Goal: Task Accomplishment & Management: Manage account settings

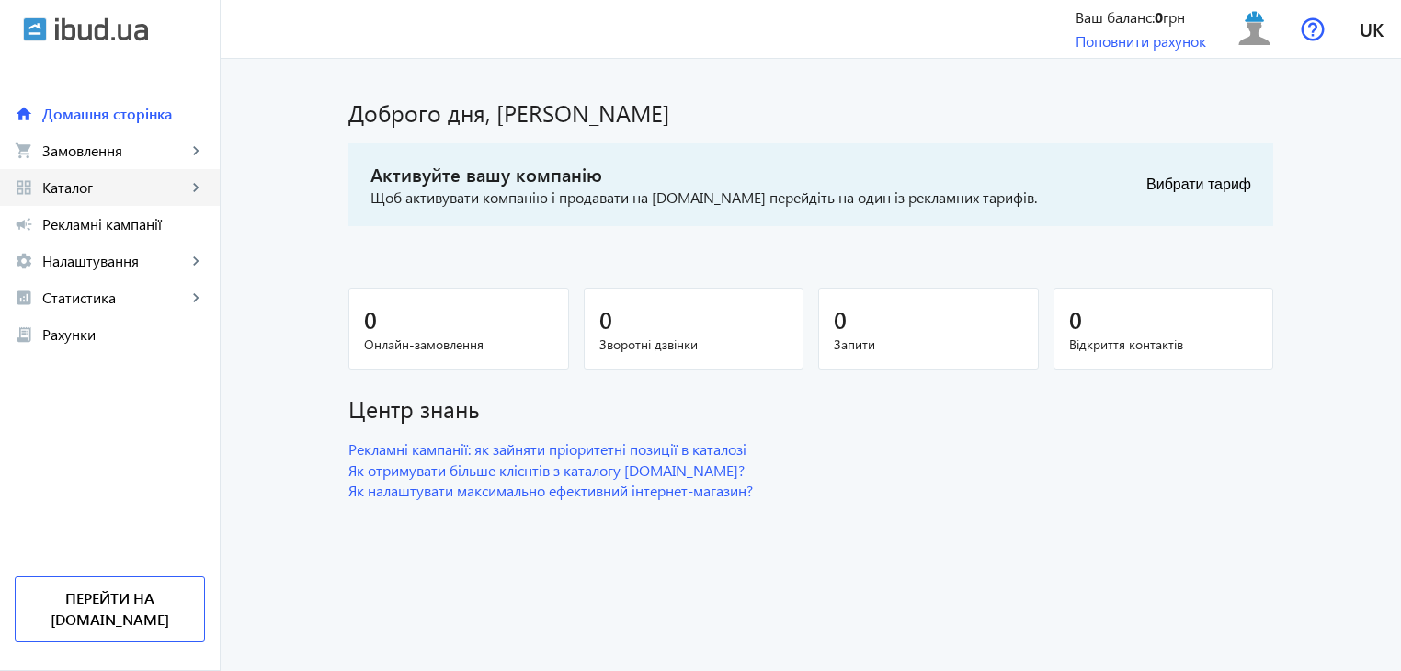
click at [195, 187] on mat-icon "keyboard_arrow_right" at bounding box center [196, 187] width 18 height 18
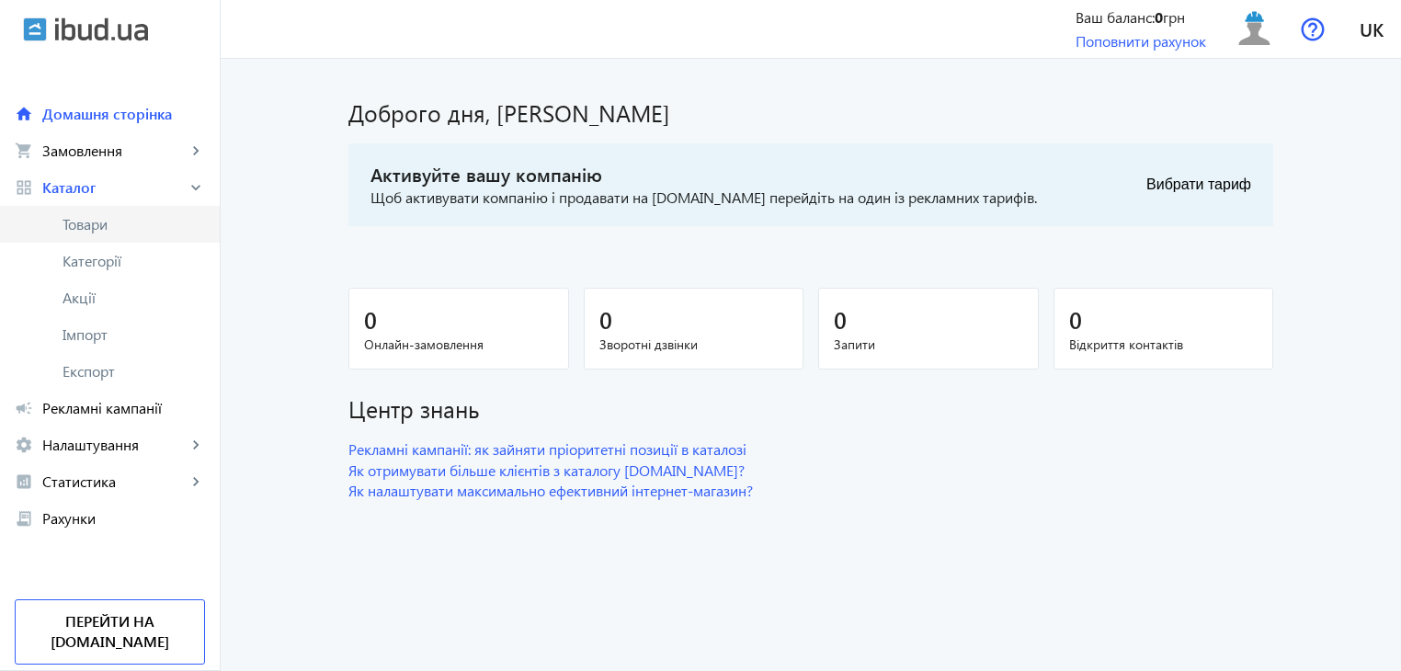
click at [114, 224] on span "Товари" at bounding box center [134, 224] width 143 height 18
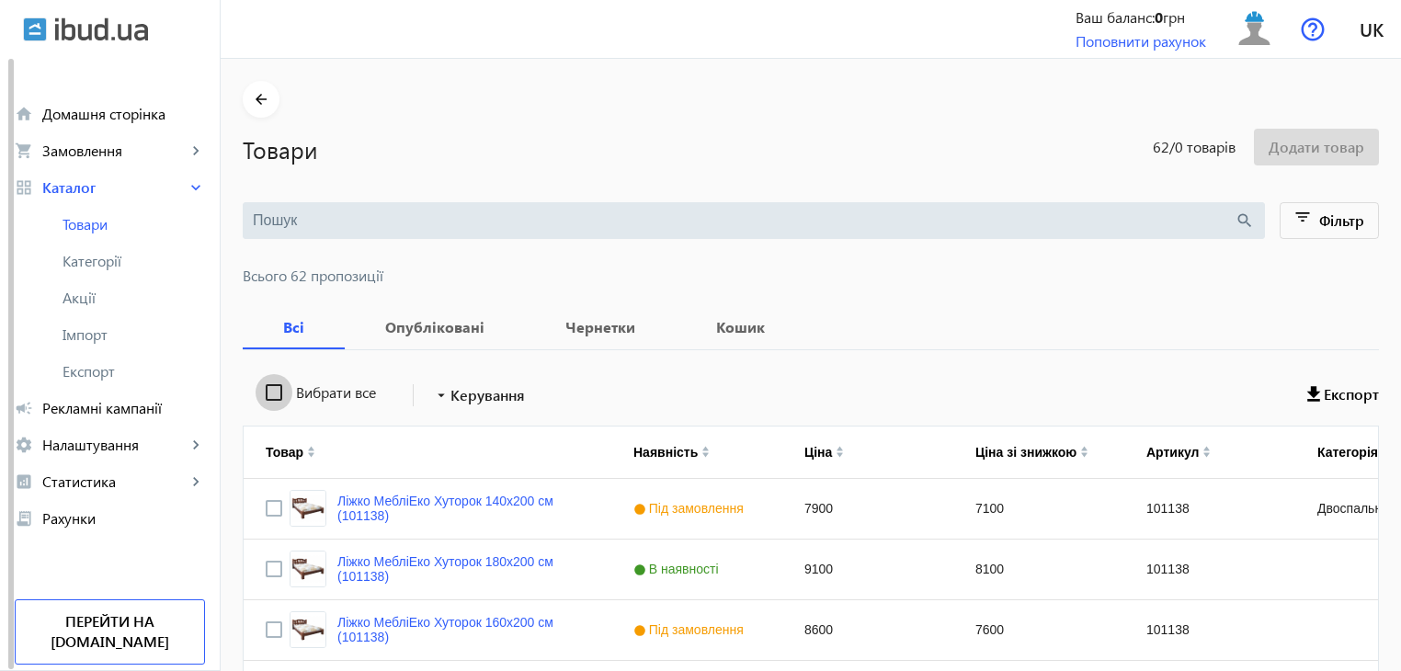
click at [264, 391] on input "Вибрати все" at bounding box center [274, 392] width 37 height 37
checkbox input "true"
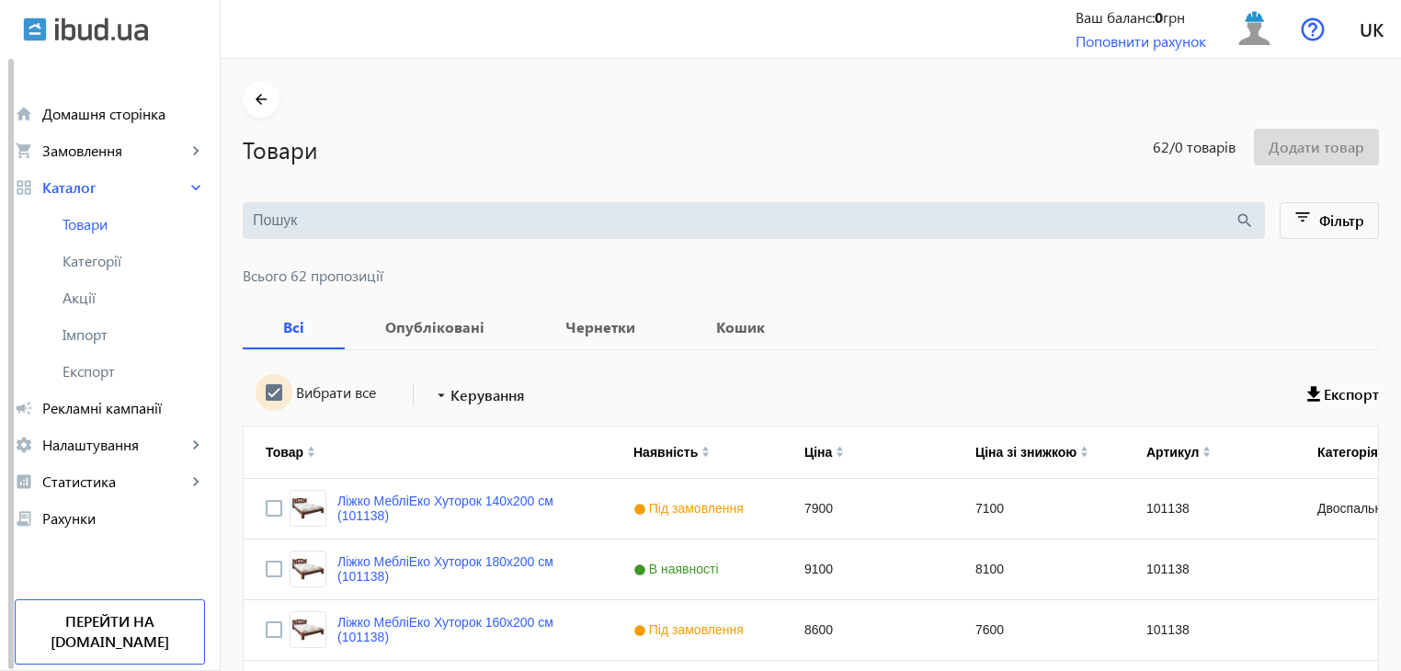
checkbox input "true"
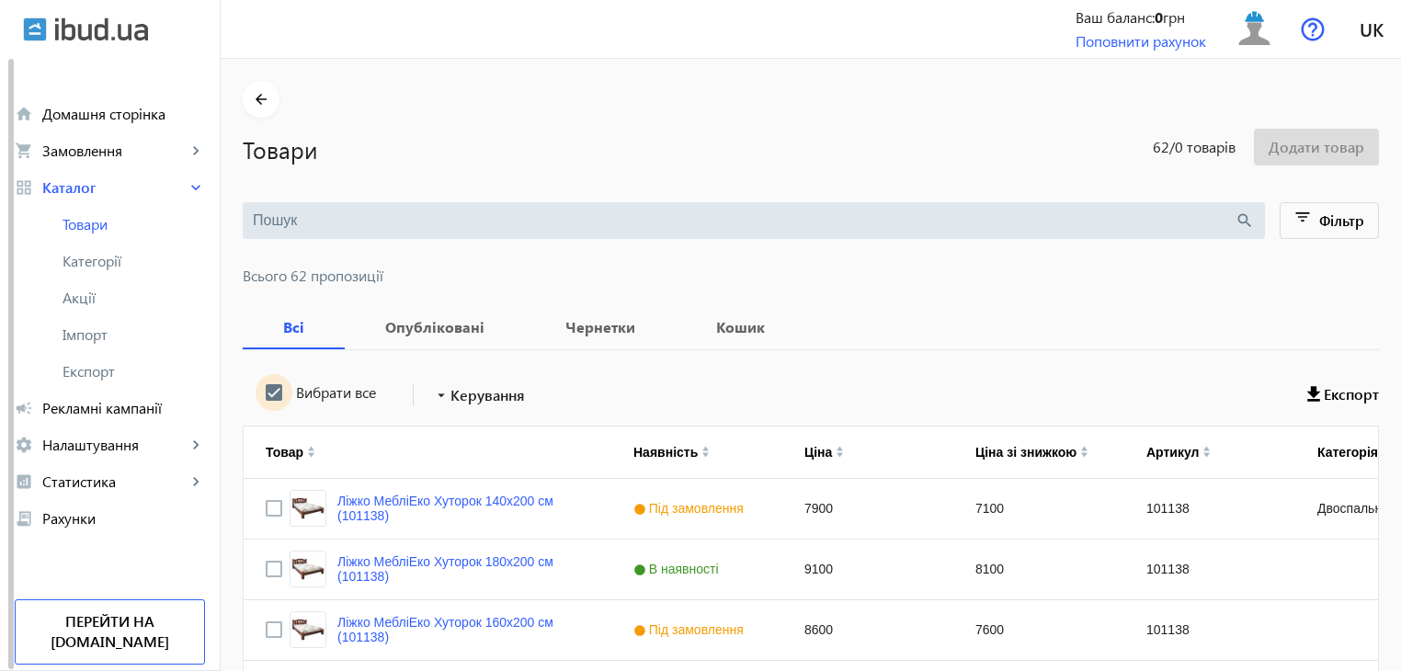
checkbox input "true"
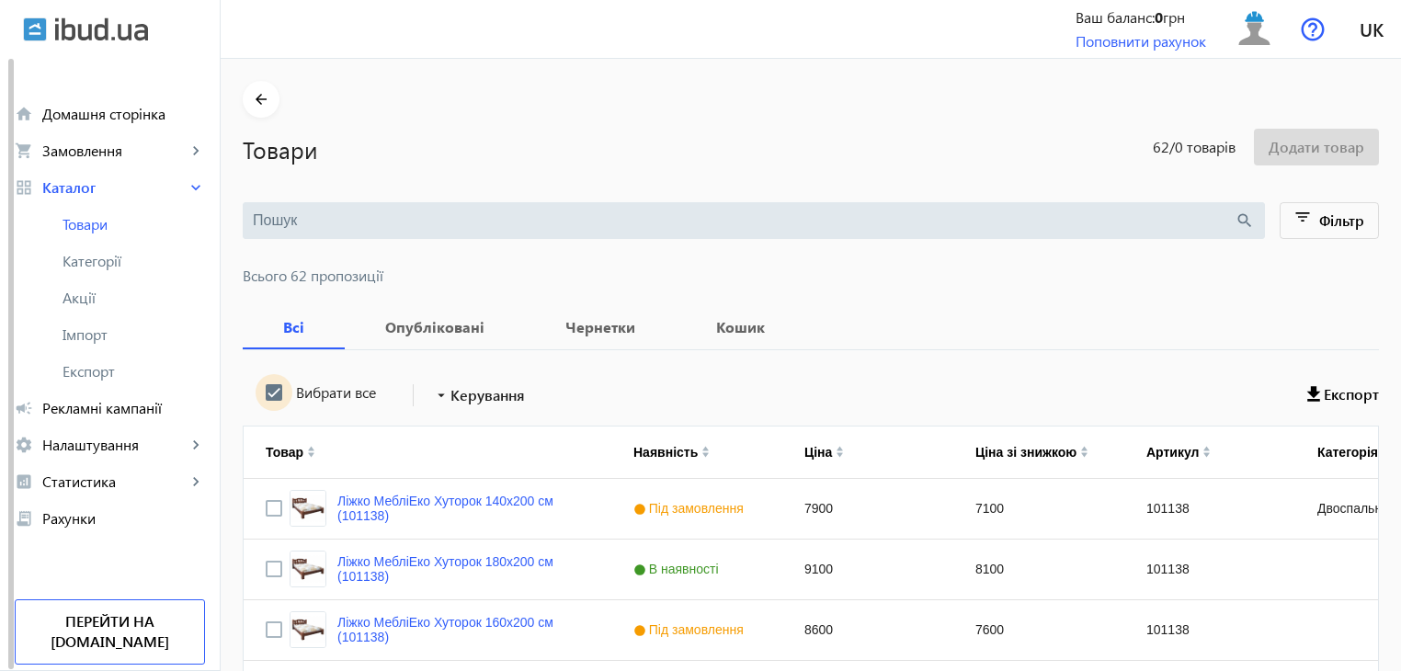
checkbox input "true"
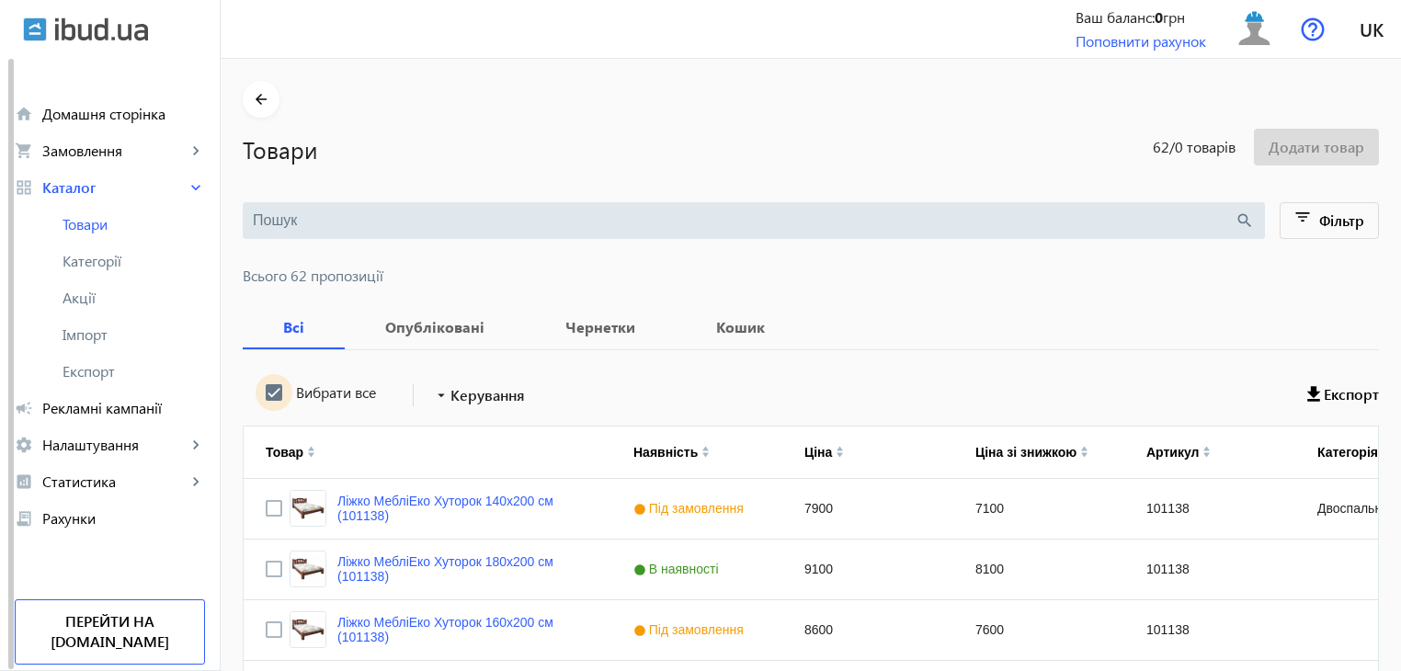
checkbox input "true"
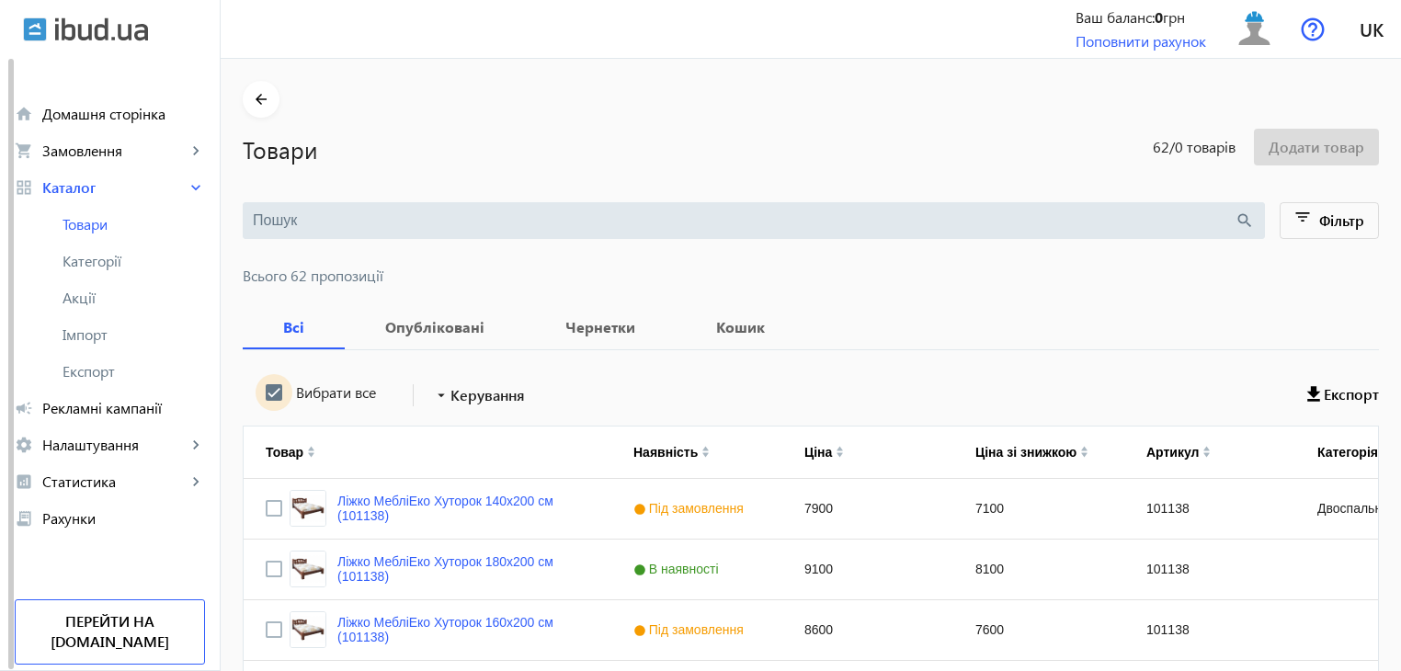
checkbox input "true"
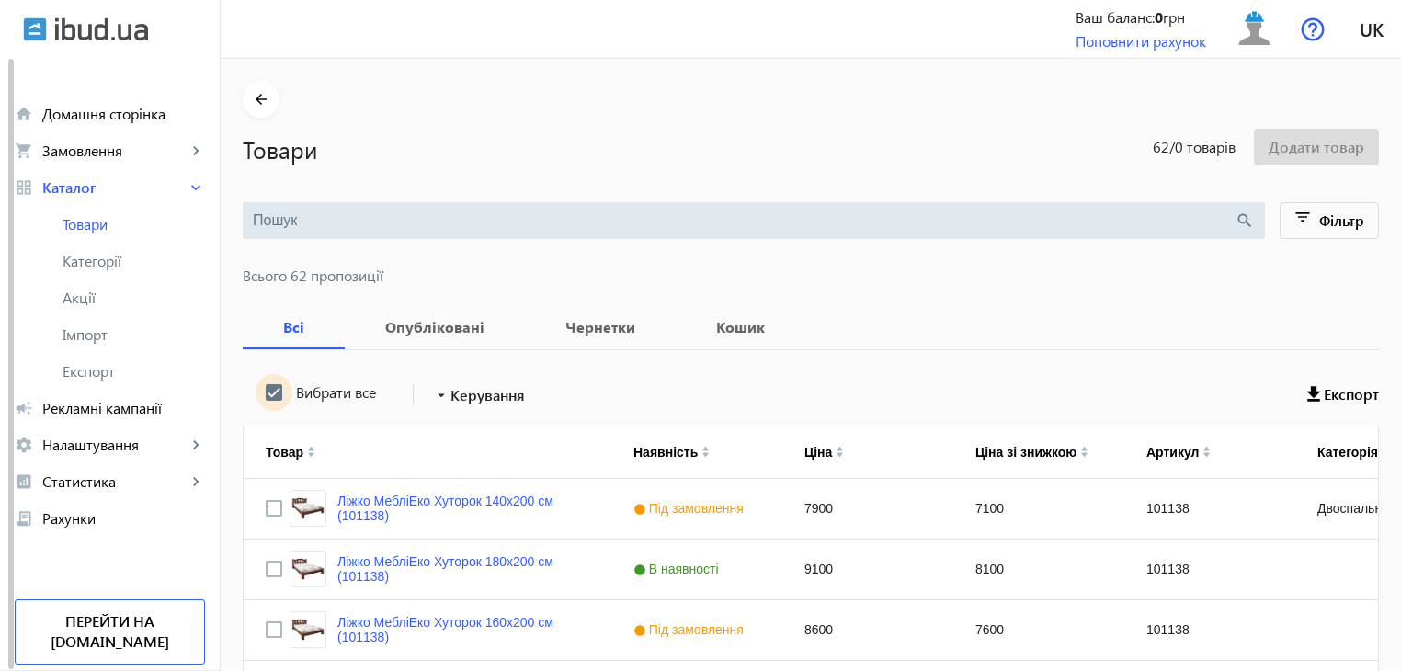
checkbox input "true"
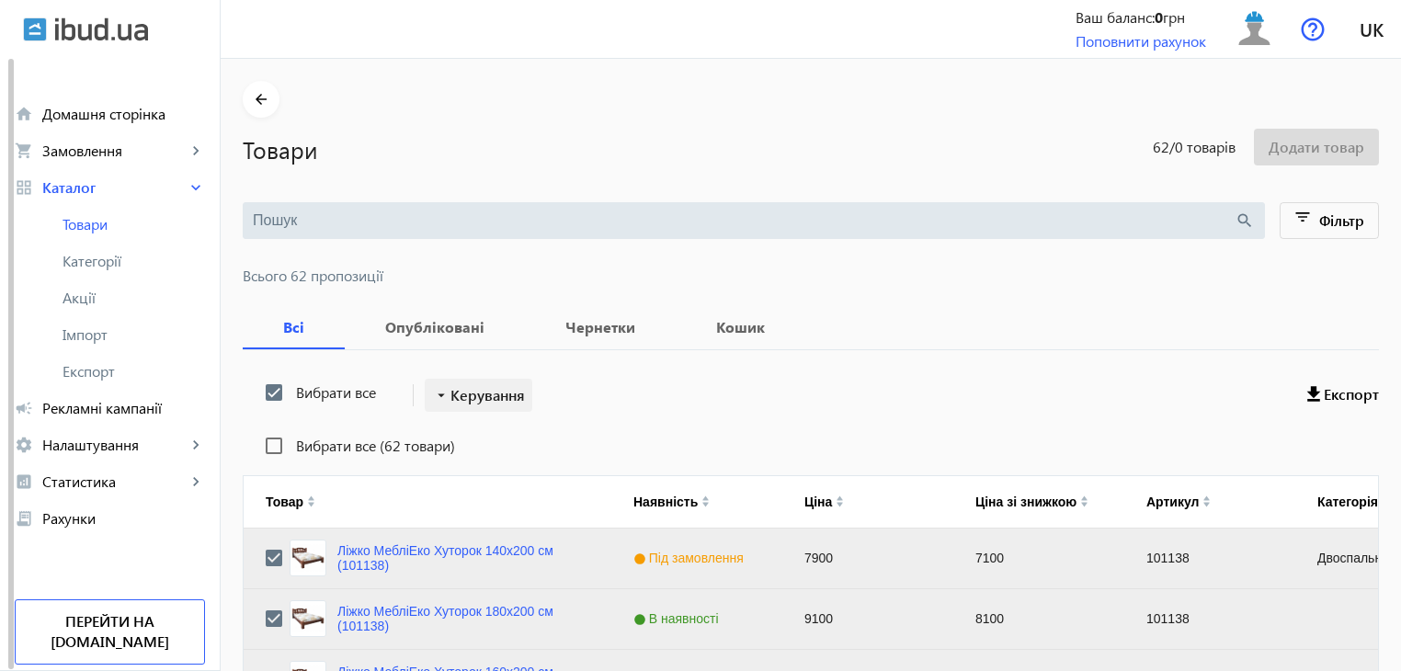
click at [474, 396] on span "Керування" at bounding box center [488, 395] width 74 height 22
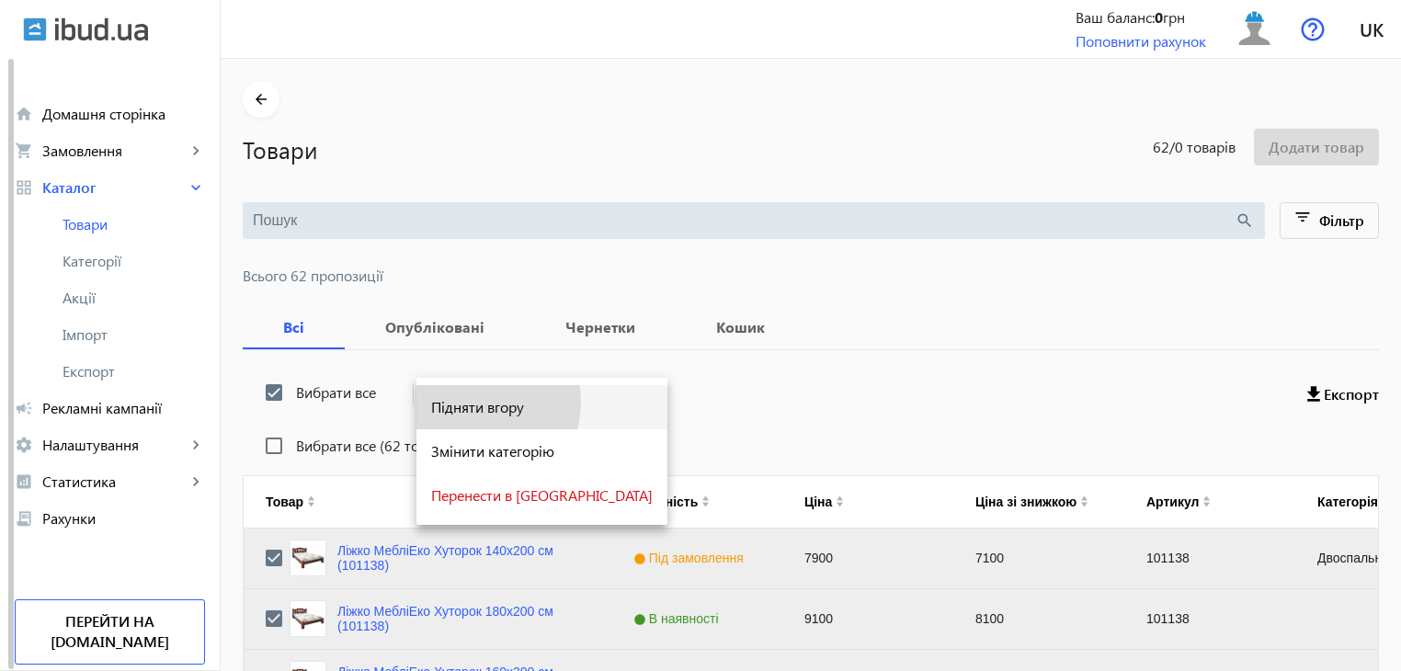
click at [470, 402] on span "Підняти вгору" at bounding box center [542, 407] width 222 height 15
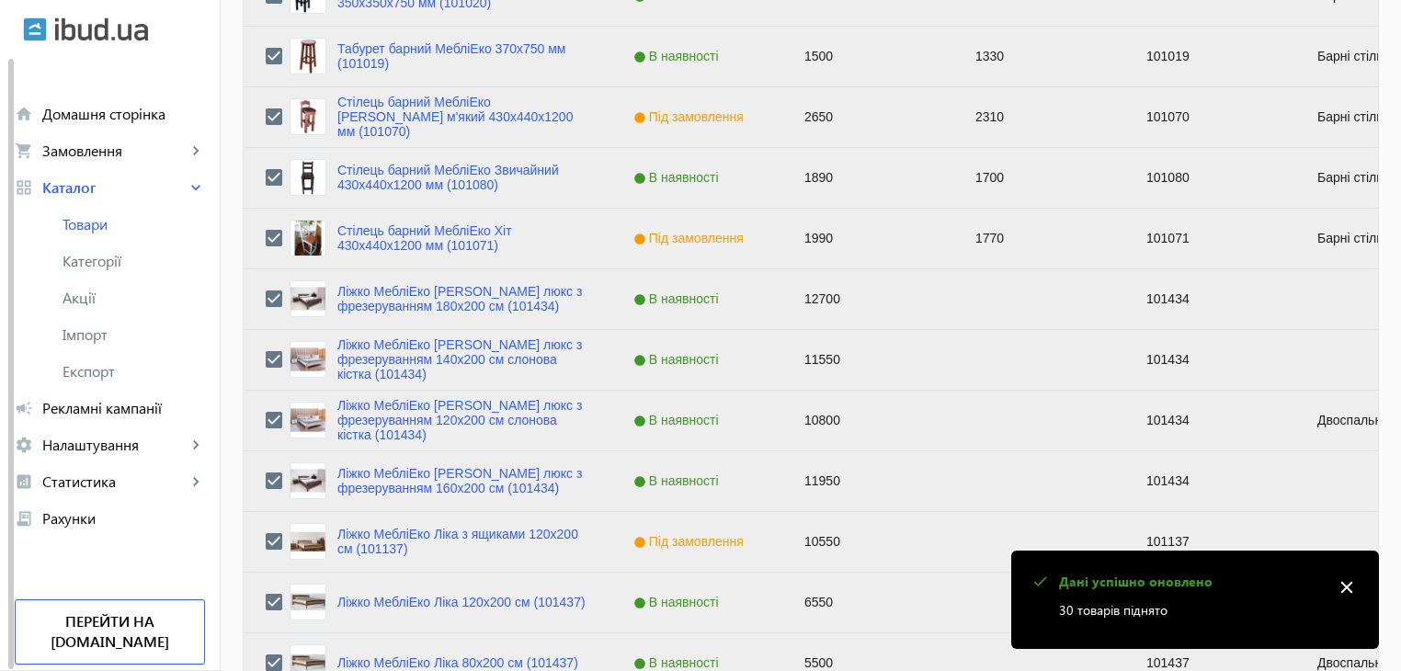
scroll to position [1854, 0]
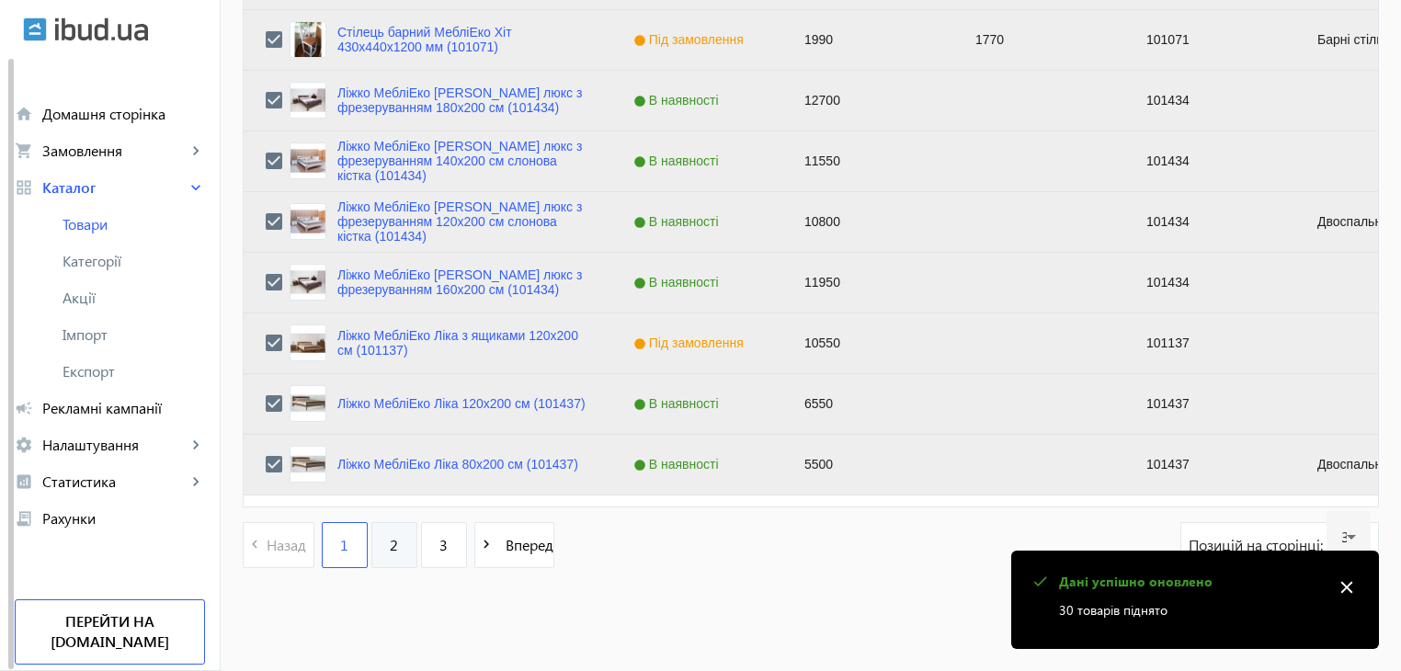
click at [378, 539] on link "2" at bounding box center [394, 545] width 46 height 46
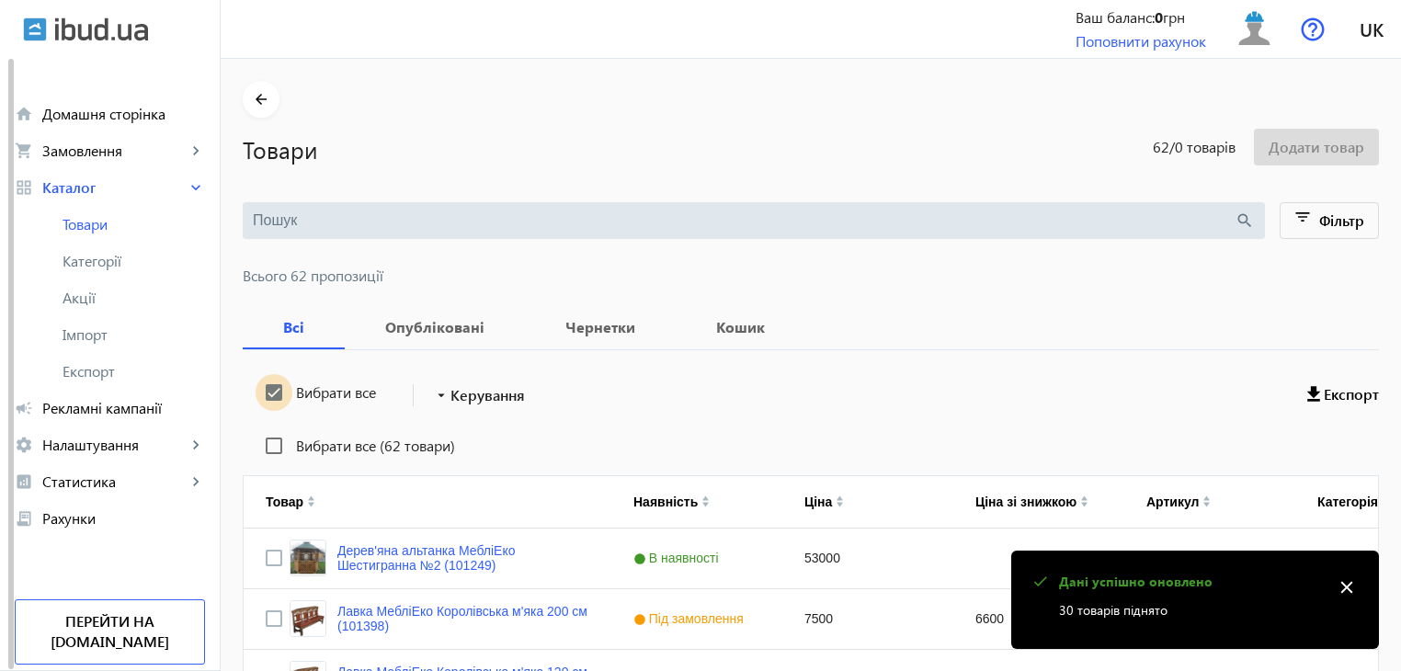
click at [265, 393] on input "Вибрати все" at bounding box center [274, 392] width 37 height 37
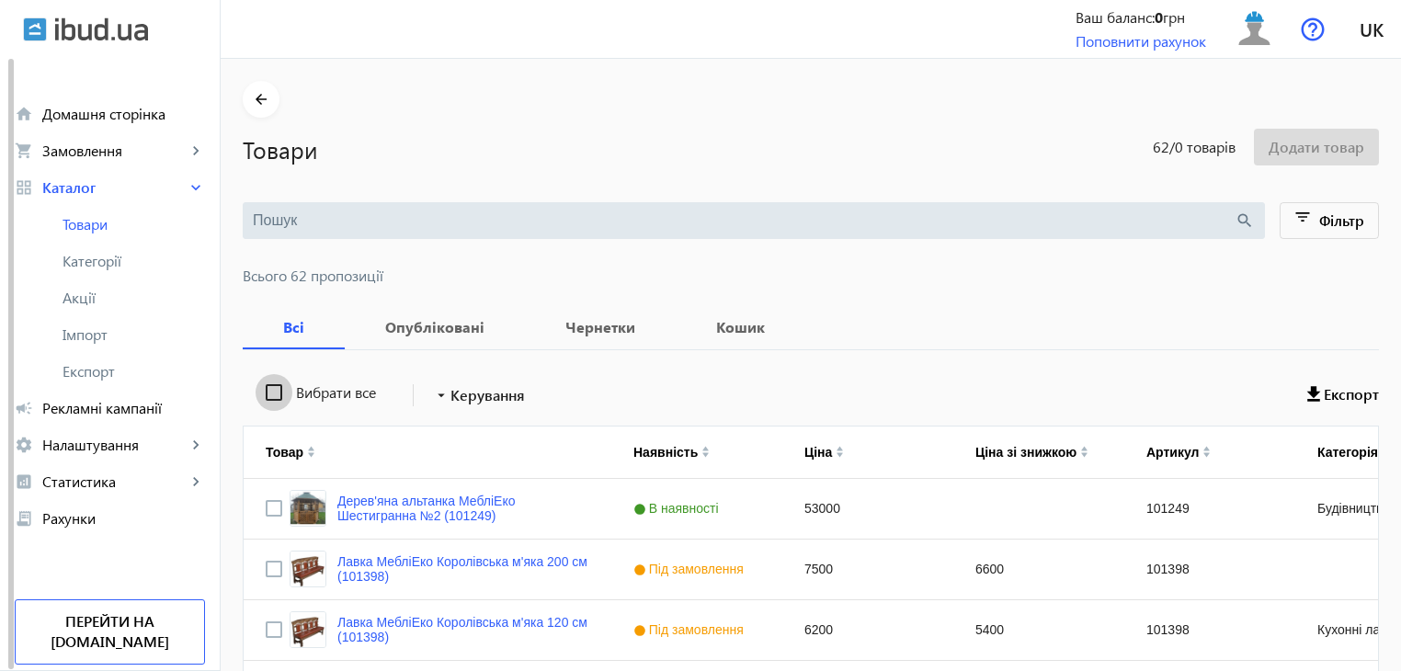
click at [265, 393] on input "Вибрати все" at bounding box center [274, 392] width 37 height 37
checkbox input "true"
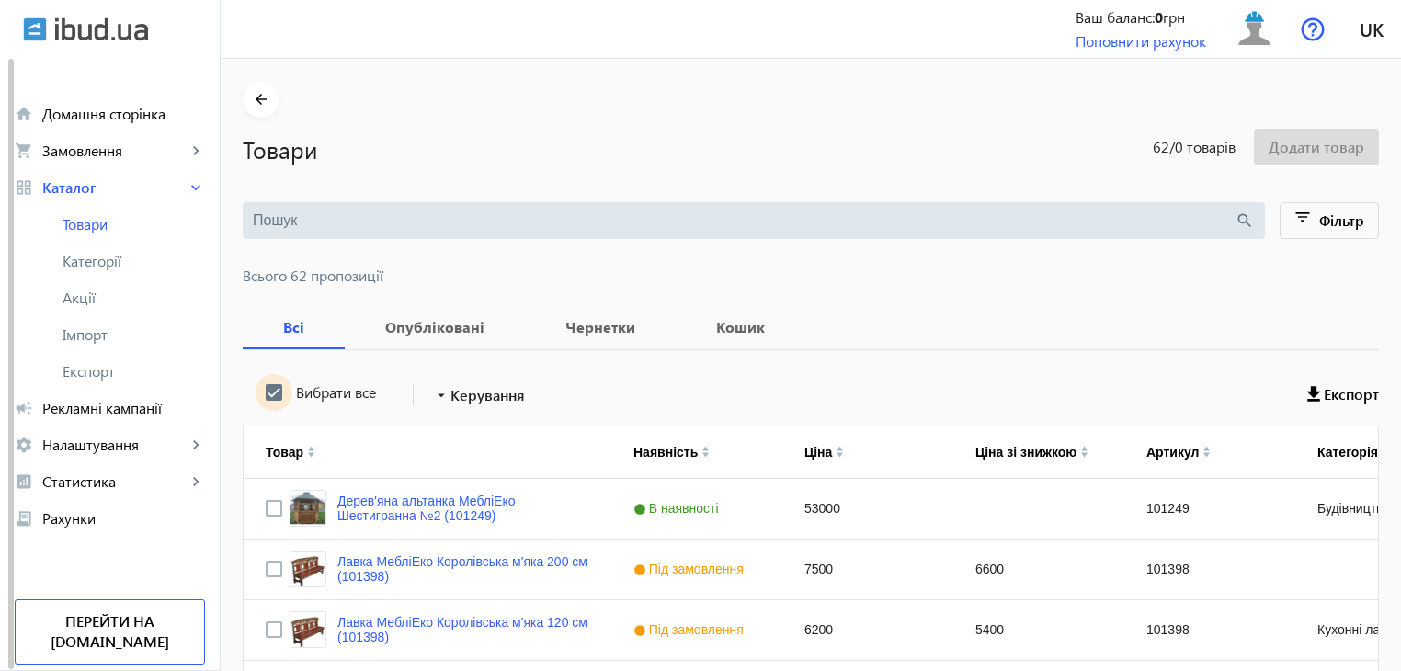
checkbox input "true"
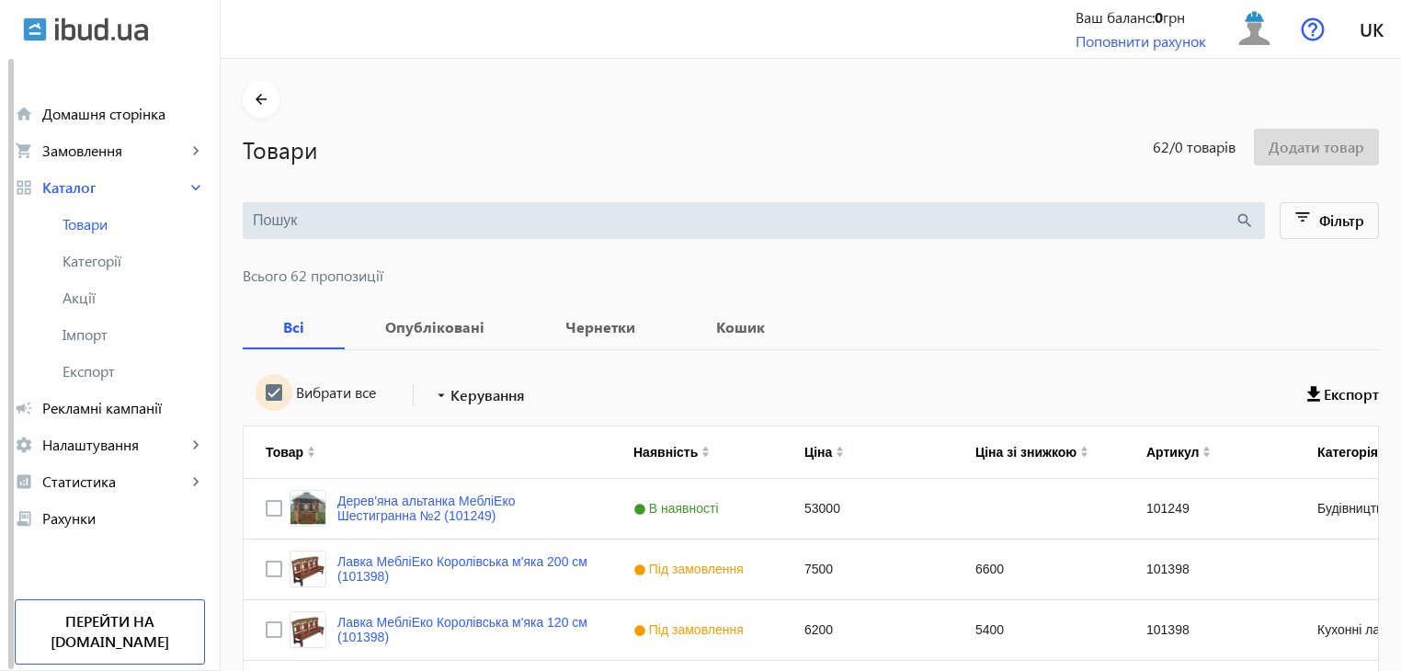
checkbox input "true"
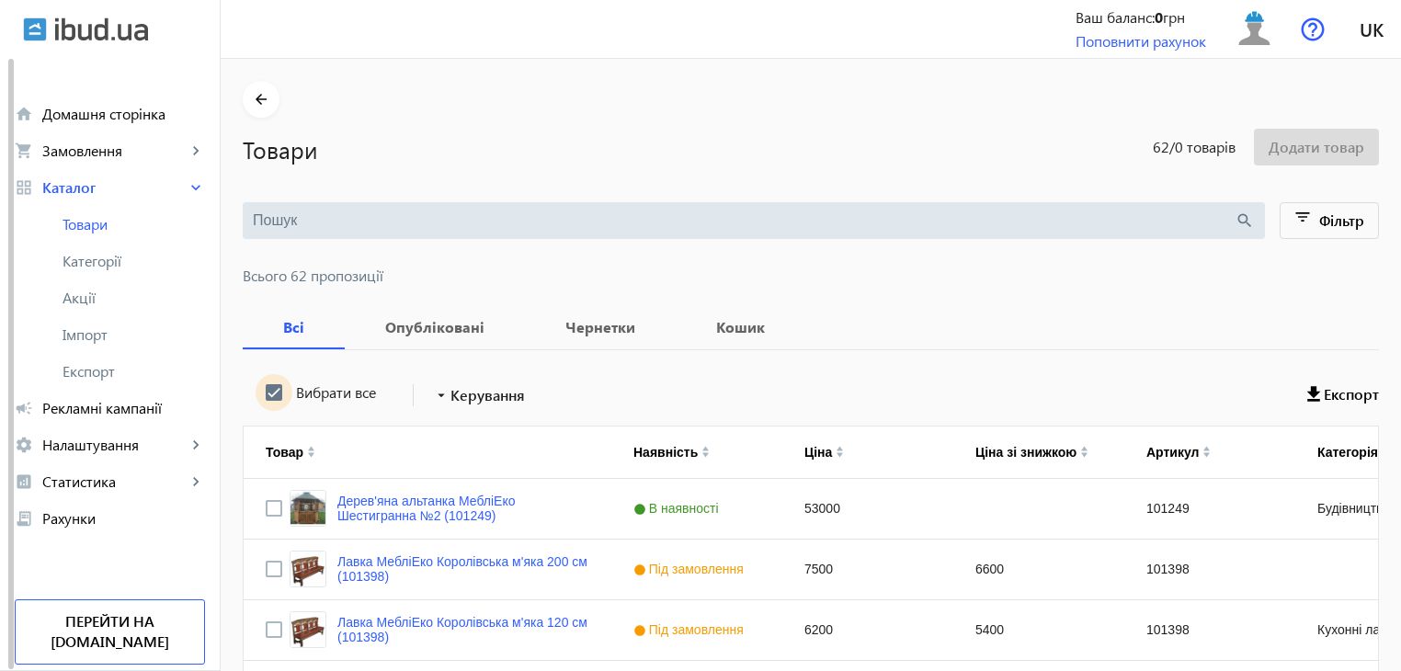
checkbox input "true"
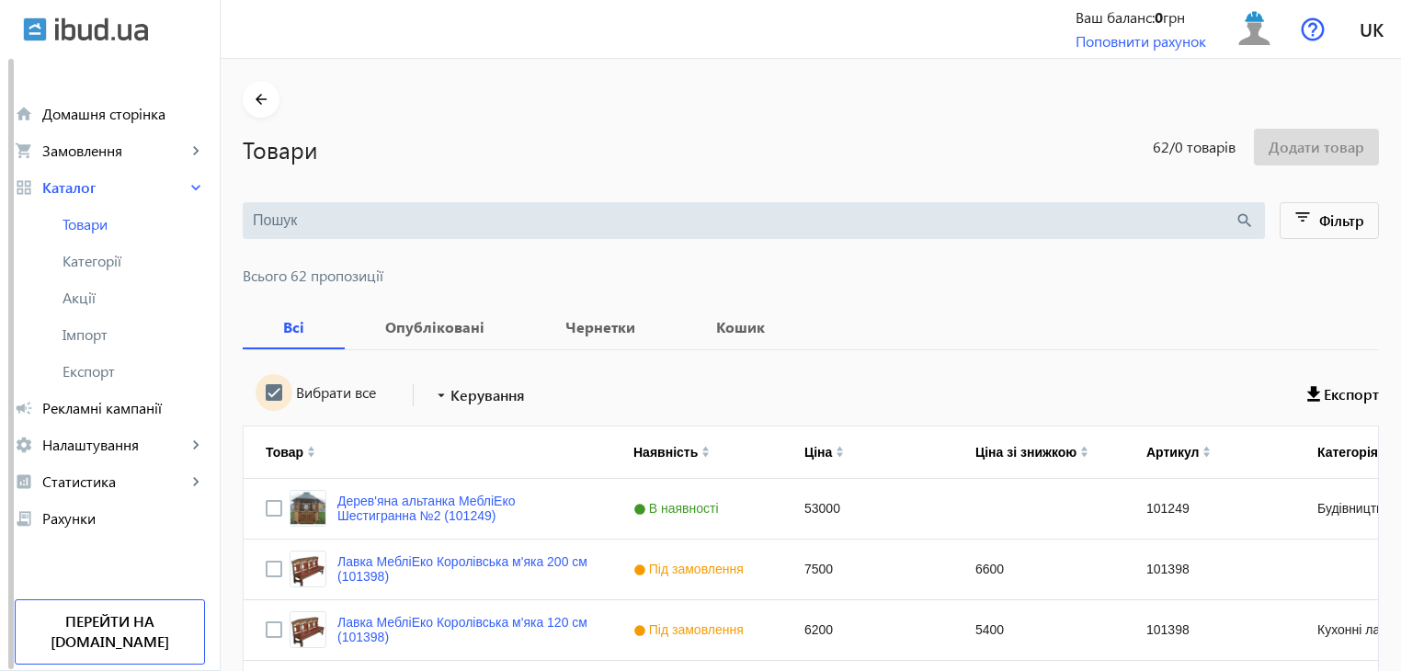
checkbox input "true"
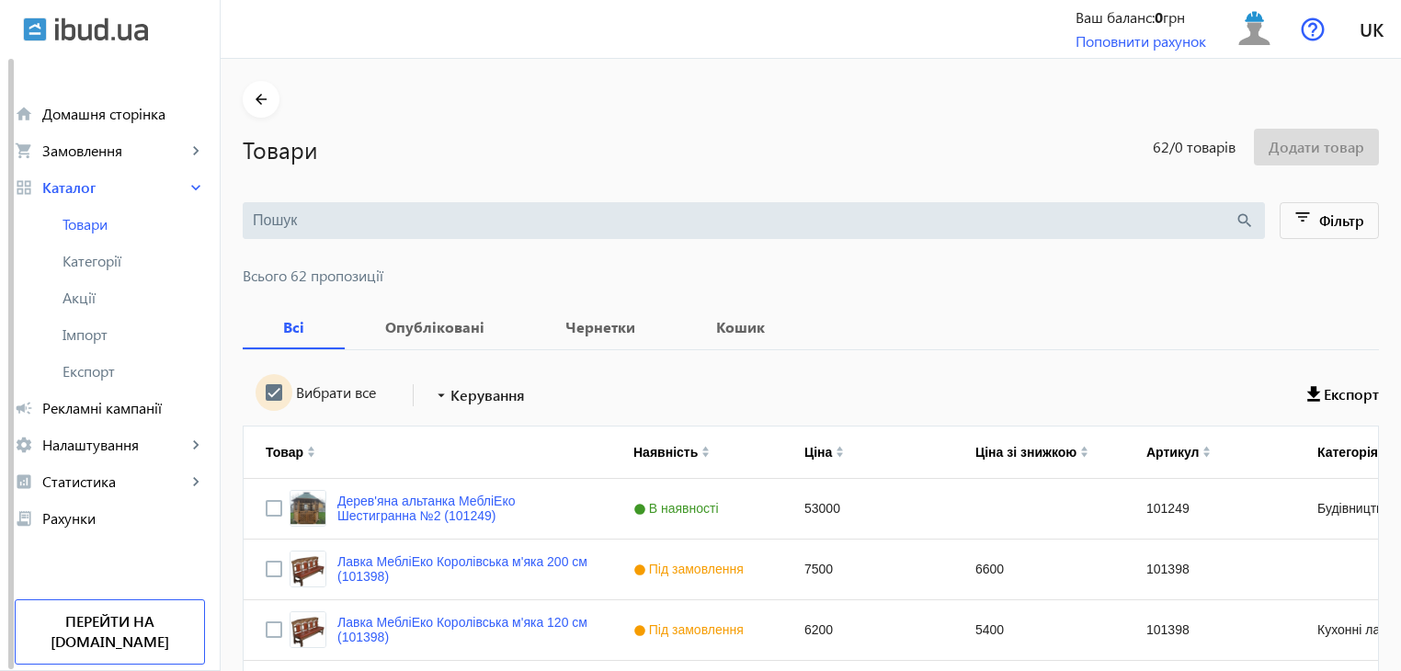
checkbox input "true"
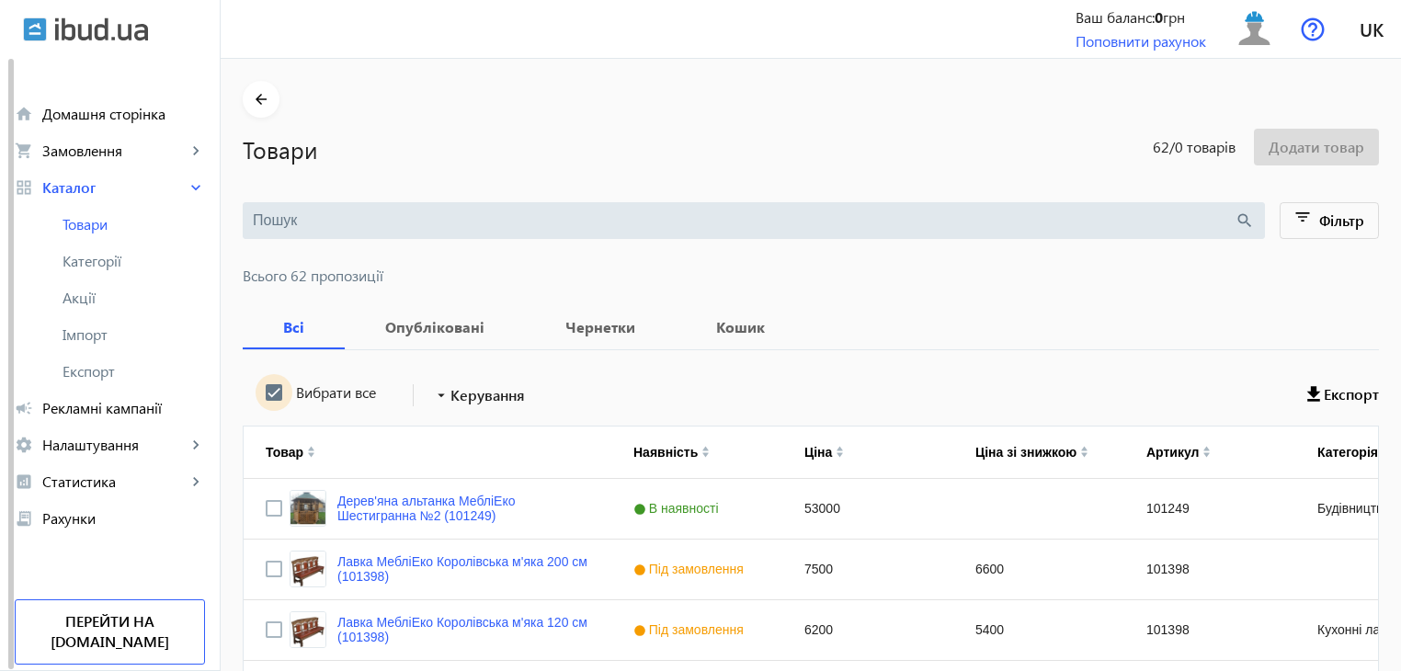
checkbox input "true"
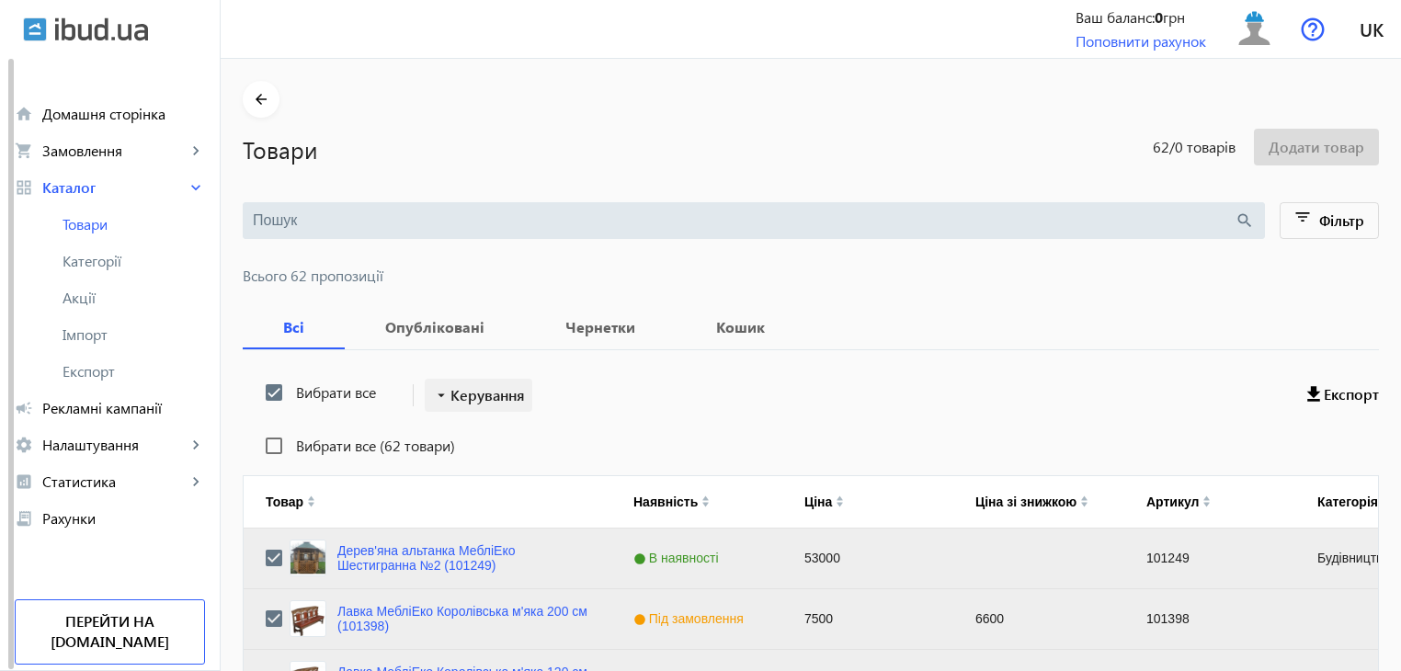
click at [456, 390] on span "Керування" at bounding box center [488, 395] width 74 height 22
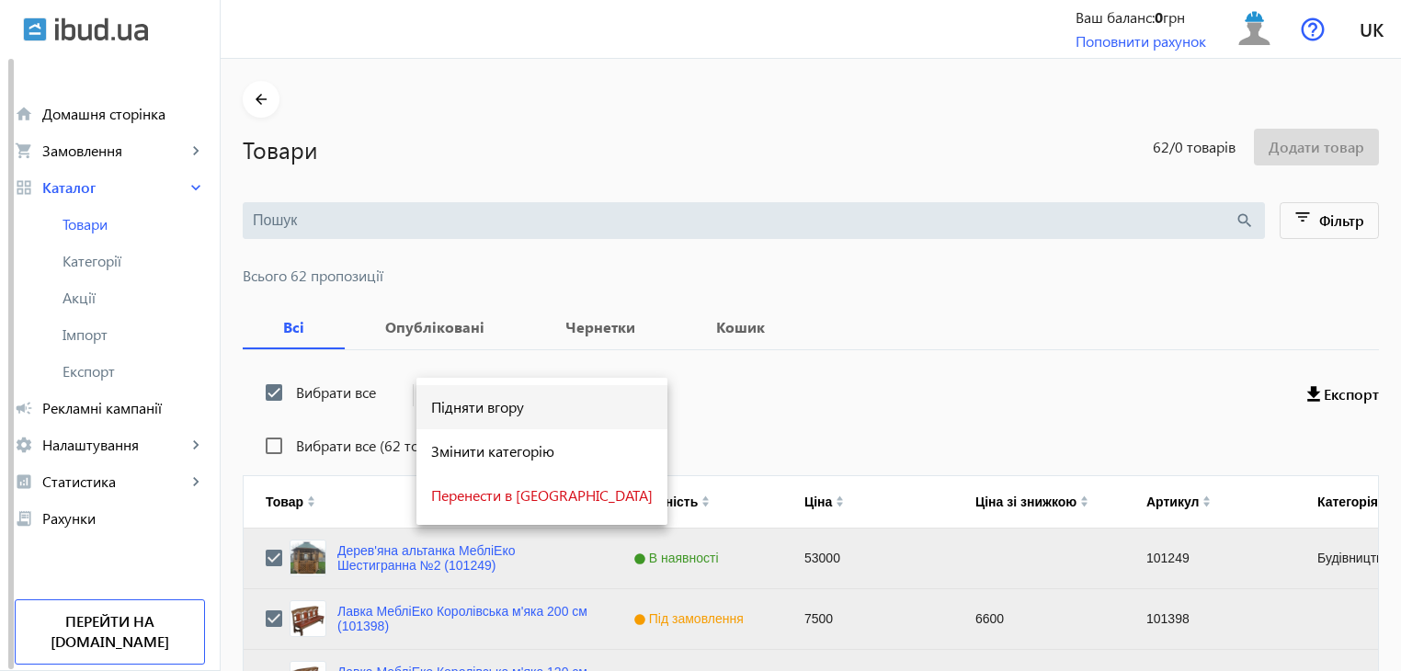
click at [453, 410] on span "Підняти вгору" at bounding box center [542, 407] width 222 height 15
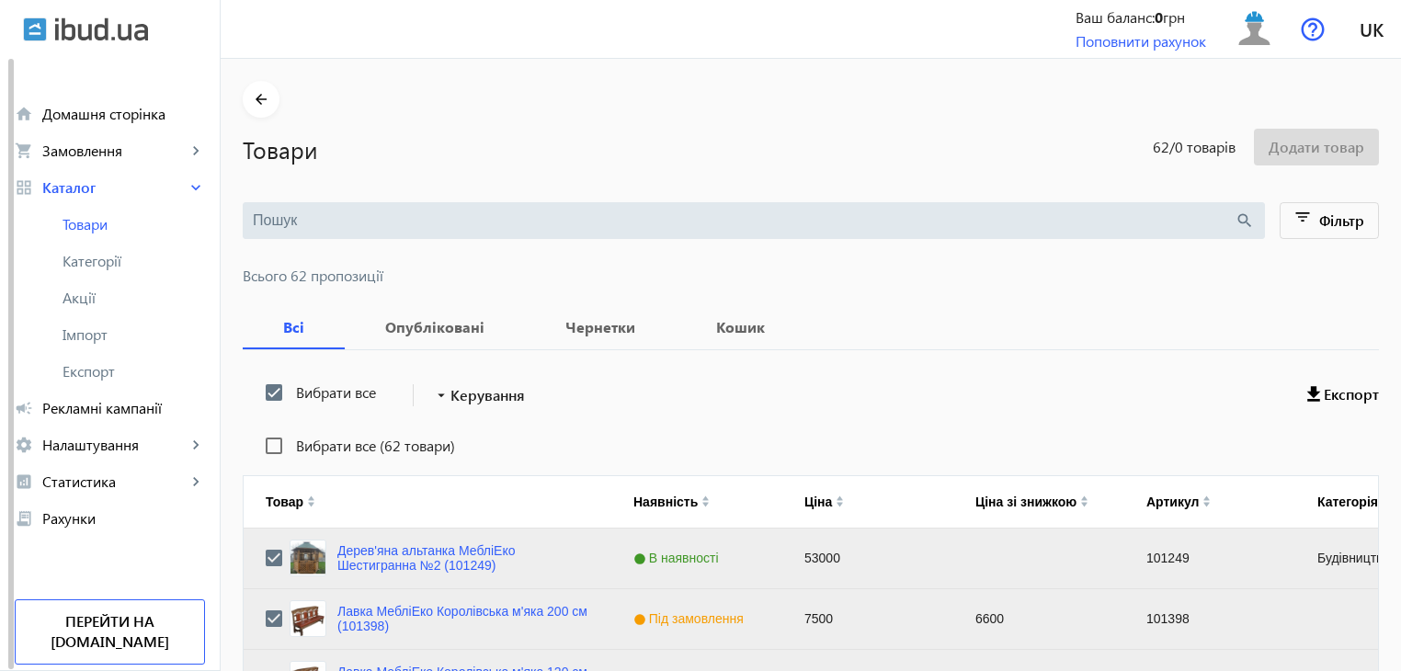
scroll to position [1854, 0]
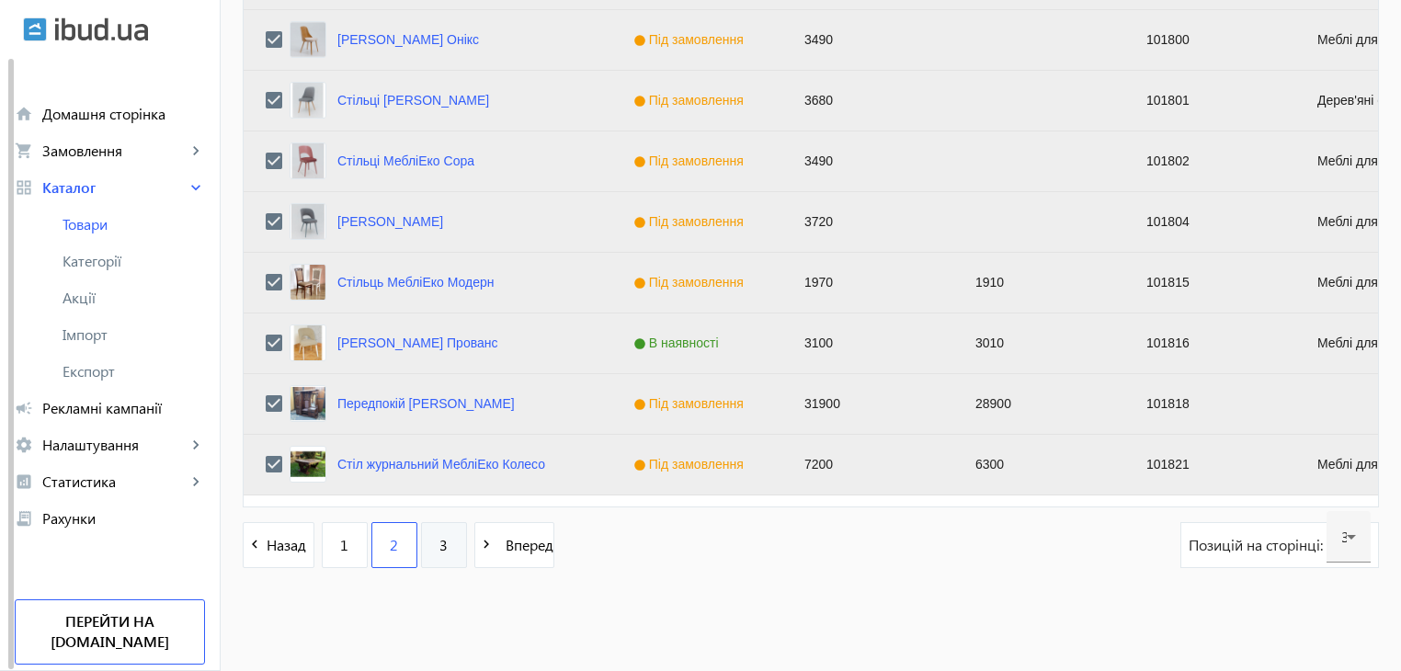
click at [440, 542] on span "3" at bounding box center [444, 545] width 8 height 20
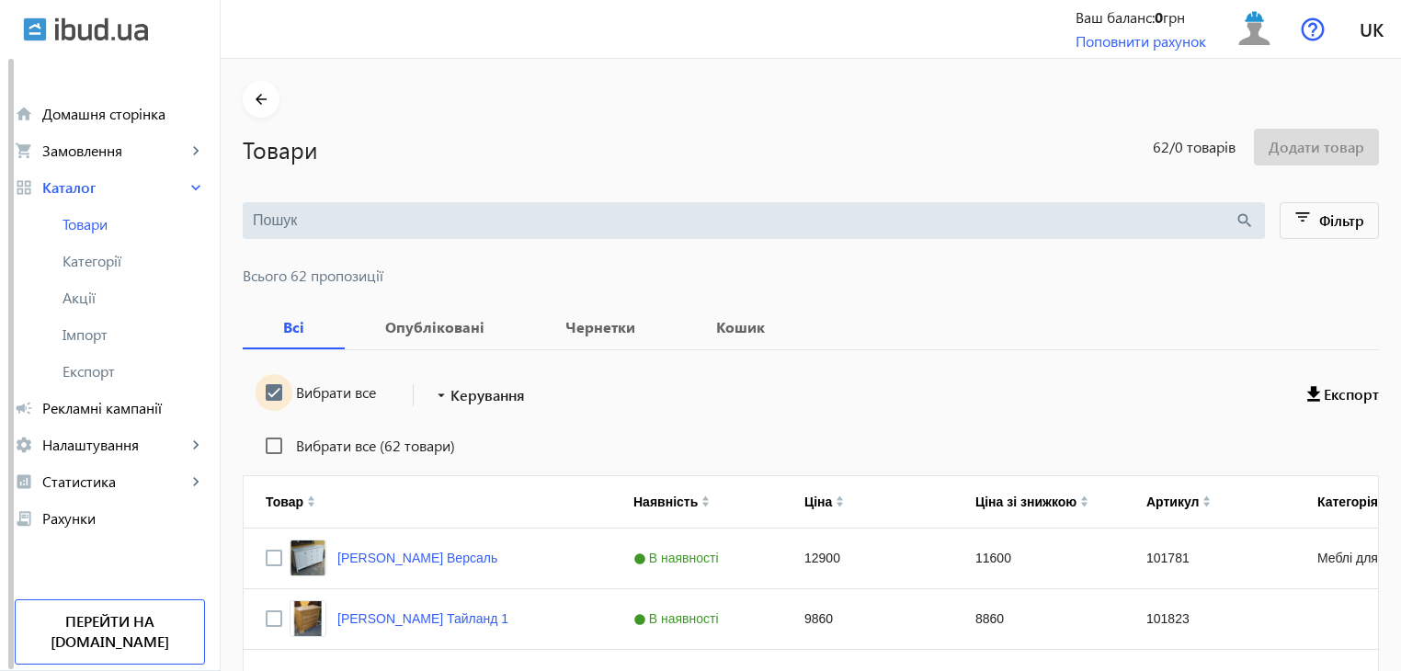
click at [262, 391] on input "Вибрати все" at bounding box center [274, 392] width 37 height 37
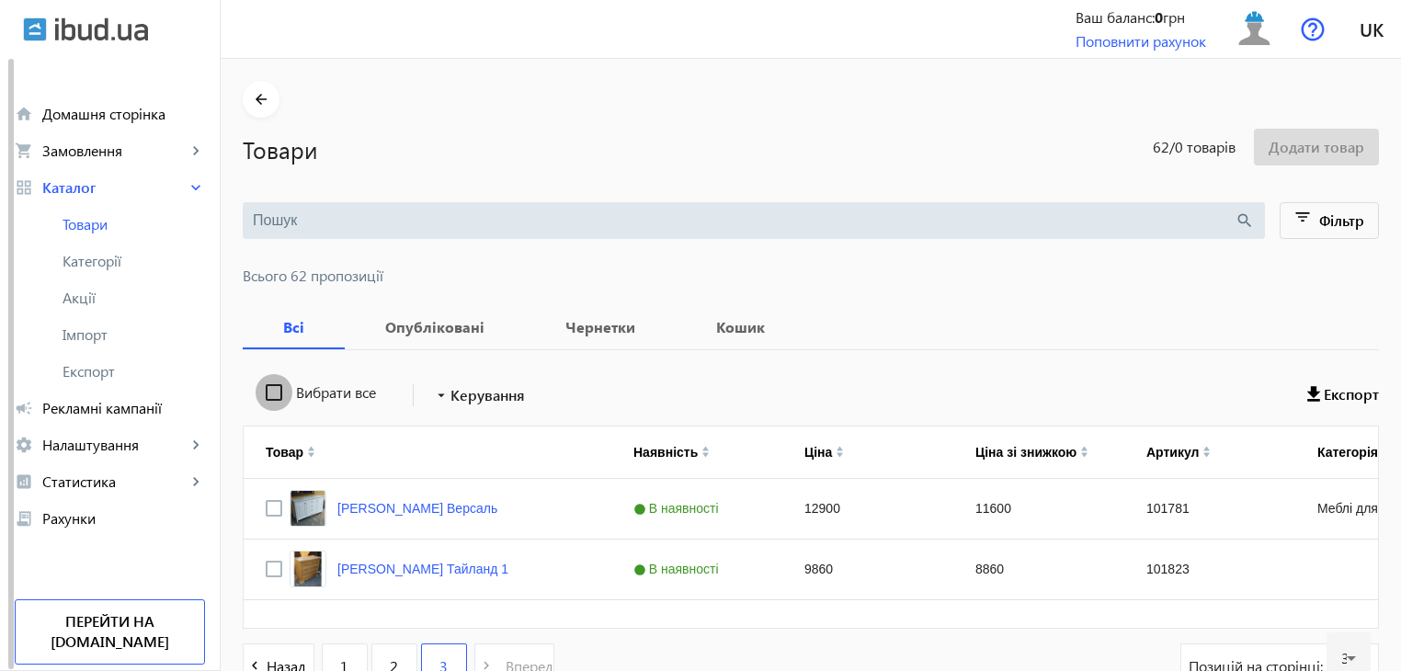
click at [262, 391] on input "Вибрати все" at bounding box center [274, 392] width 37 height 37
checkbox input "true"
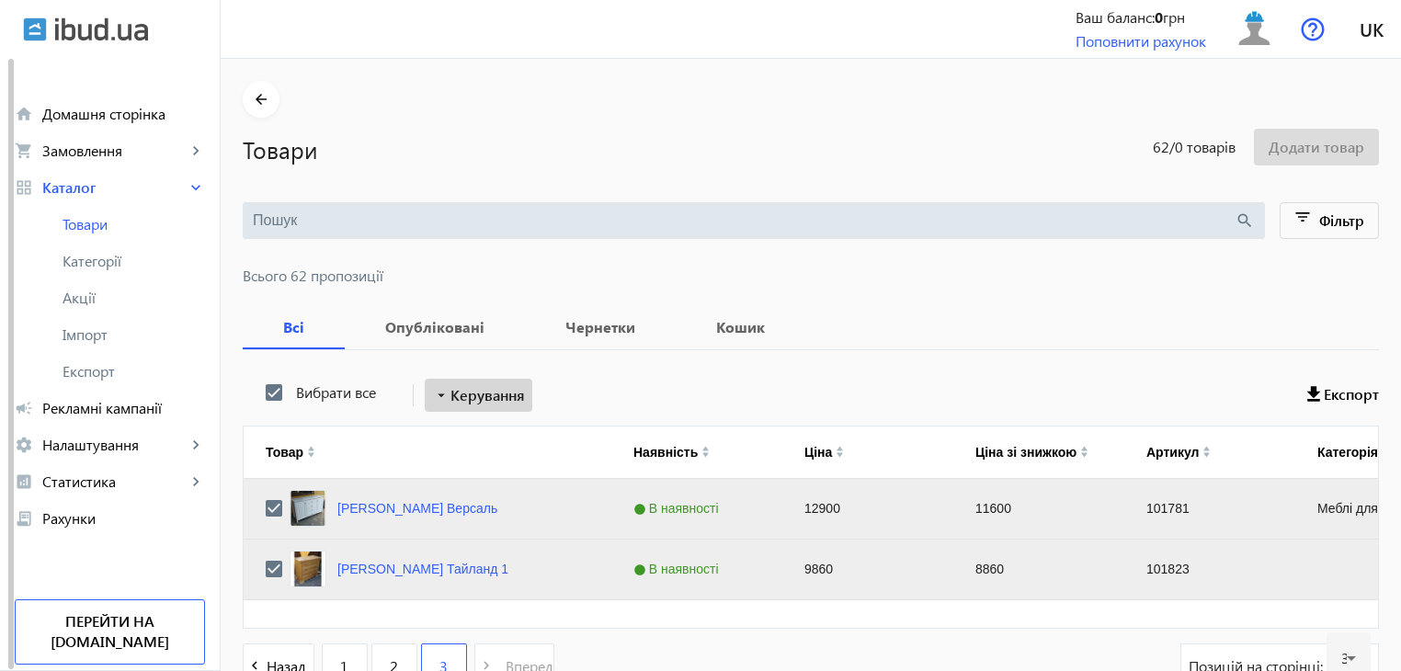
click at [466, 393] on span "Керування" at bounding box center [488, 395] width 74 height 22
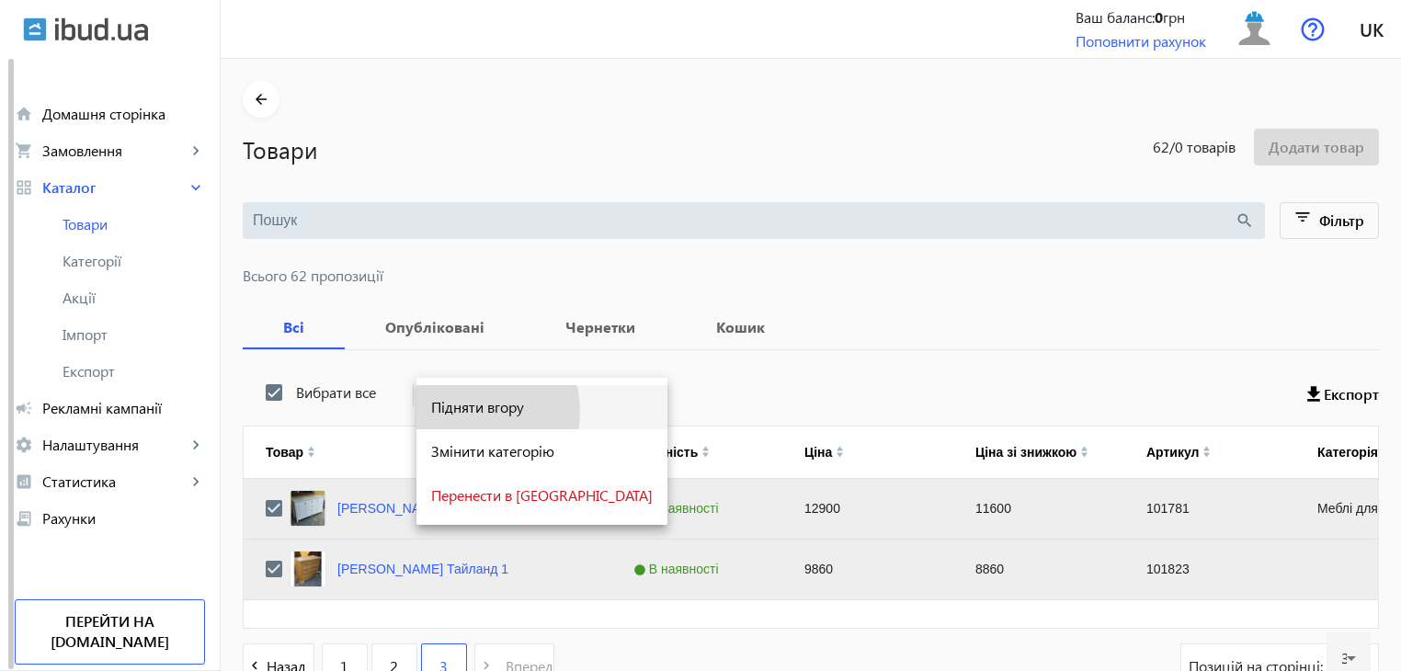
click at [464, 412] on span "Підняти вгору" at bounding box center [542, 407] width 222 height 15
